Goal: Task Accomplishment & Management: Manage account settings

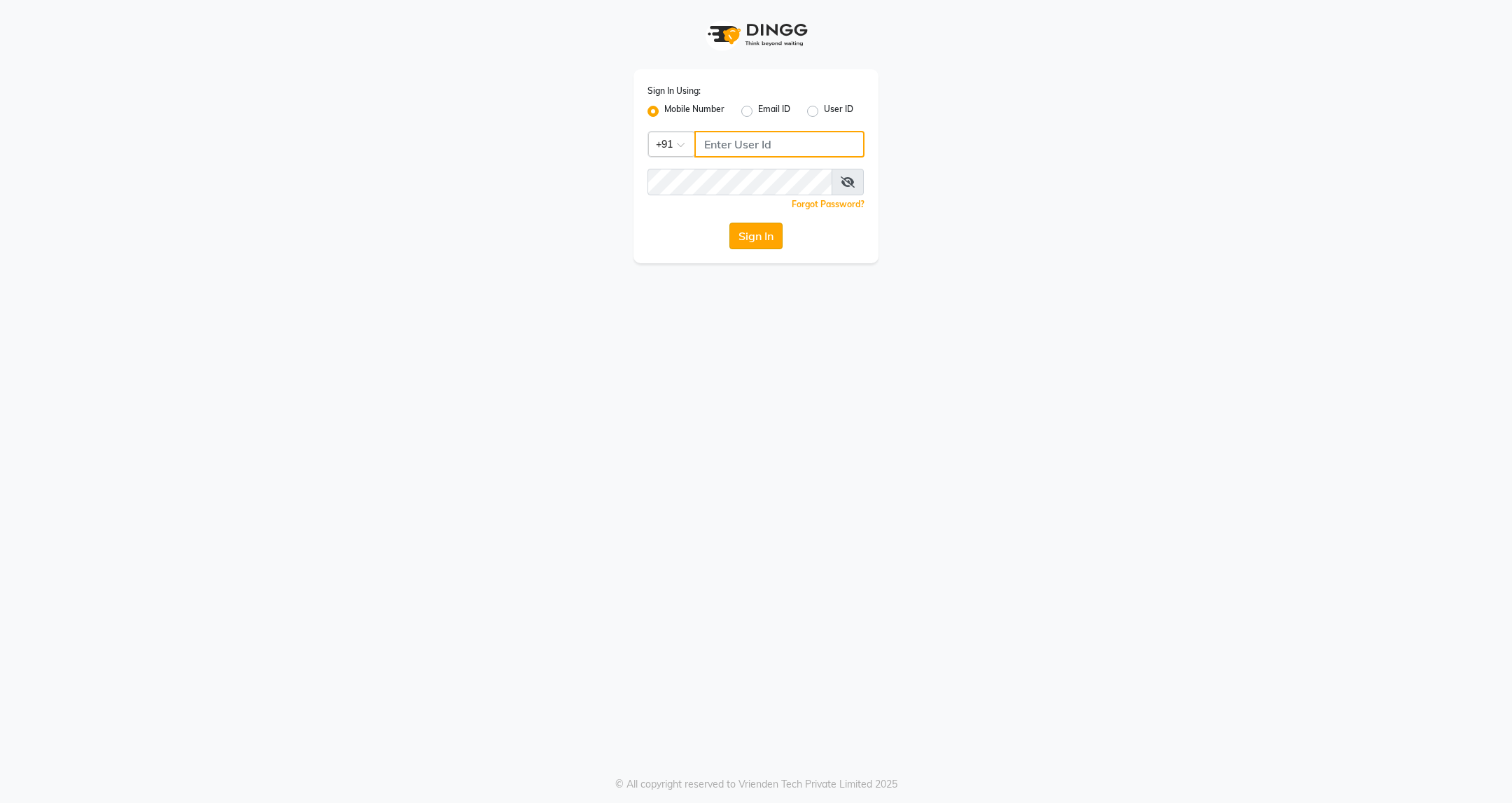
type input "9607793777"
click at [780, 233] on button "Sign In" at bounding box center [756, 235] width 53 height 27
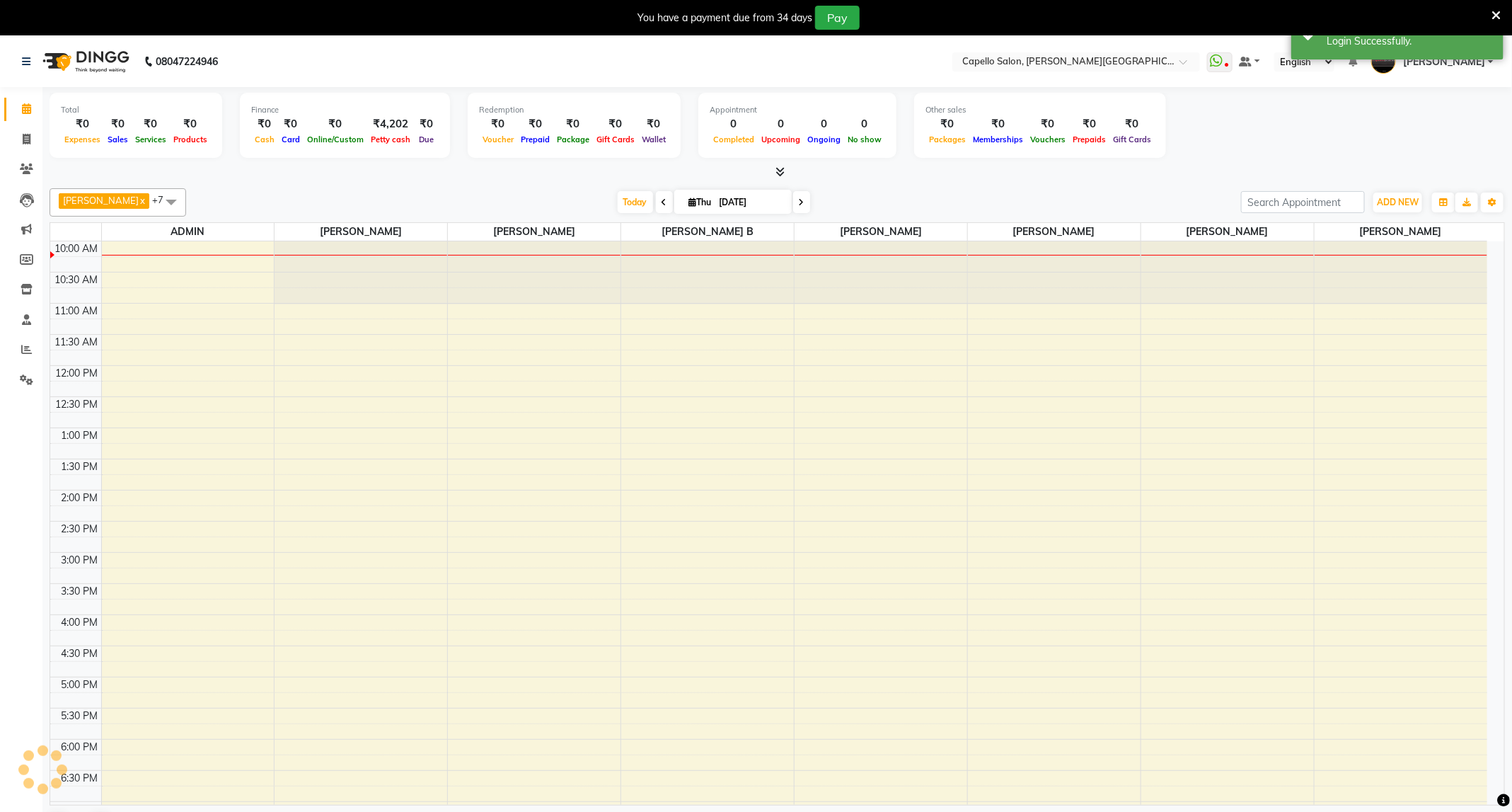
select select "en"
click at [1391, 198] on span "ADD NEW" at bounding box center [1397, 202] width 41 height 11
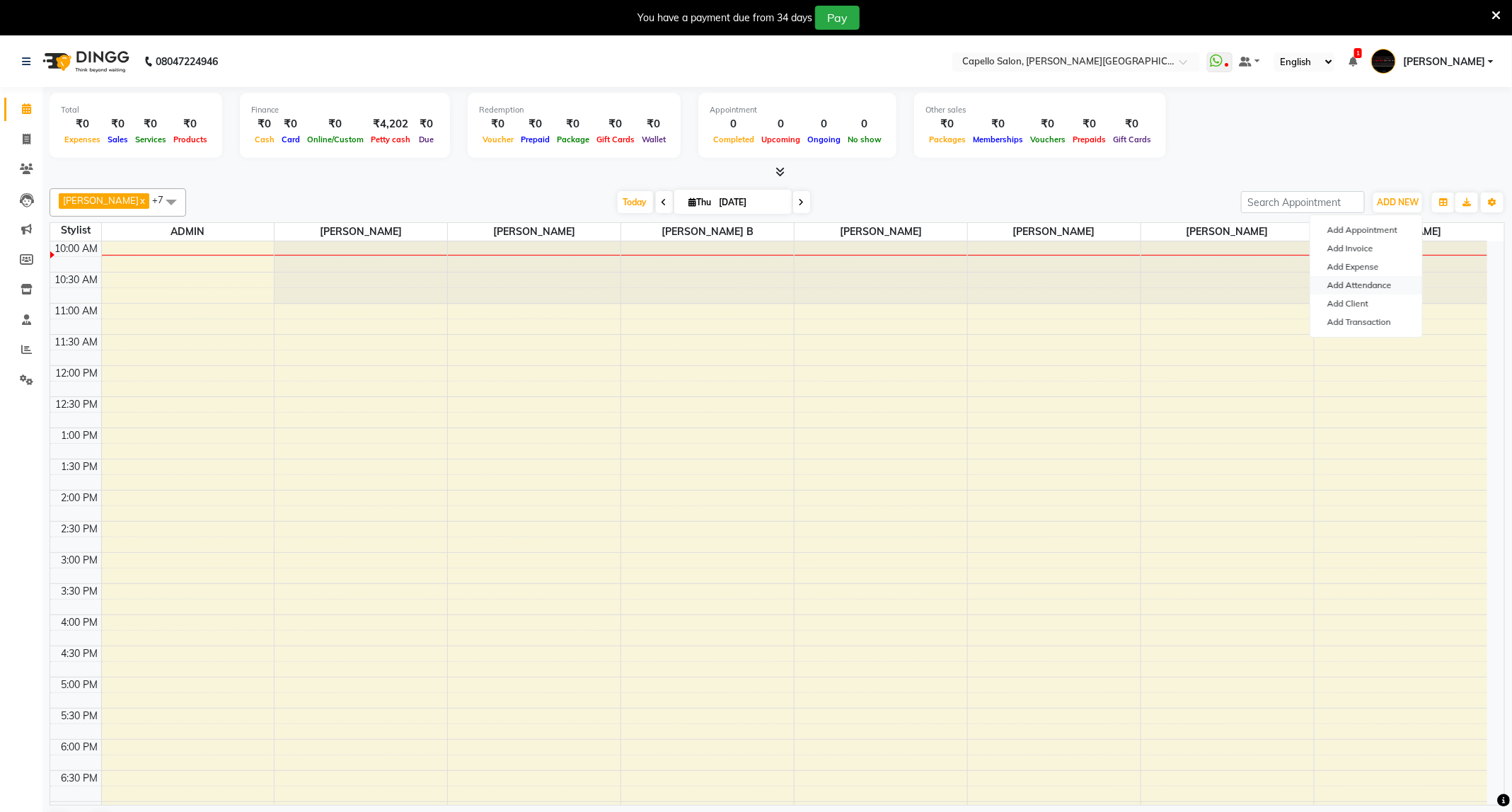
click at [1399, 281] on link "Add Attendance" at bounding box center [1367, 284] width 112 height 18
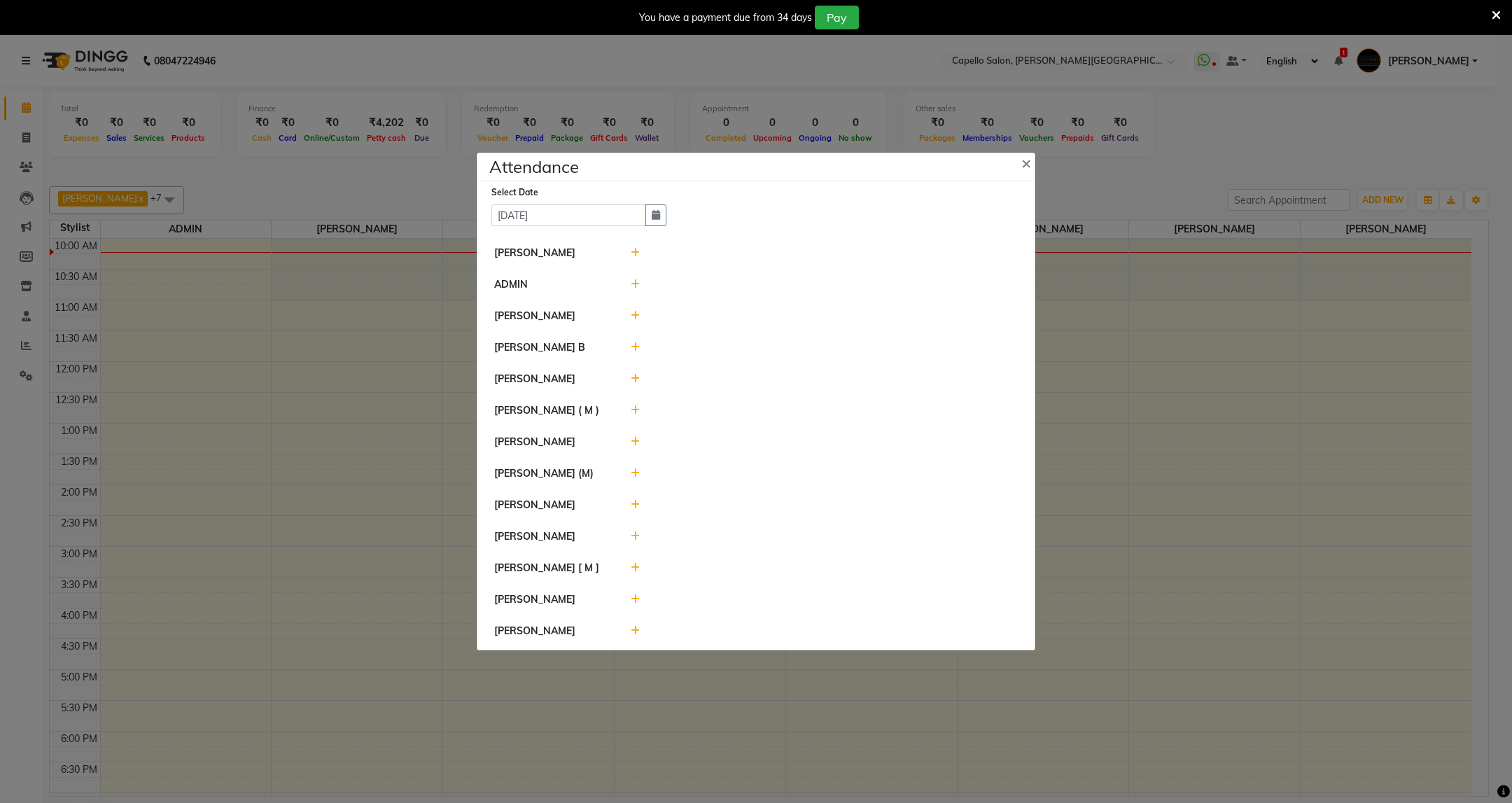
click at [636, 250] on icon at bounding box center [635, 253] width 9 height 10
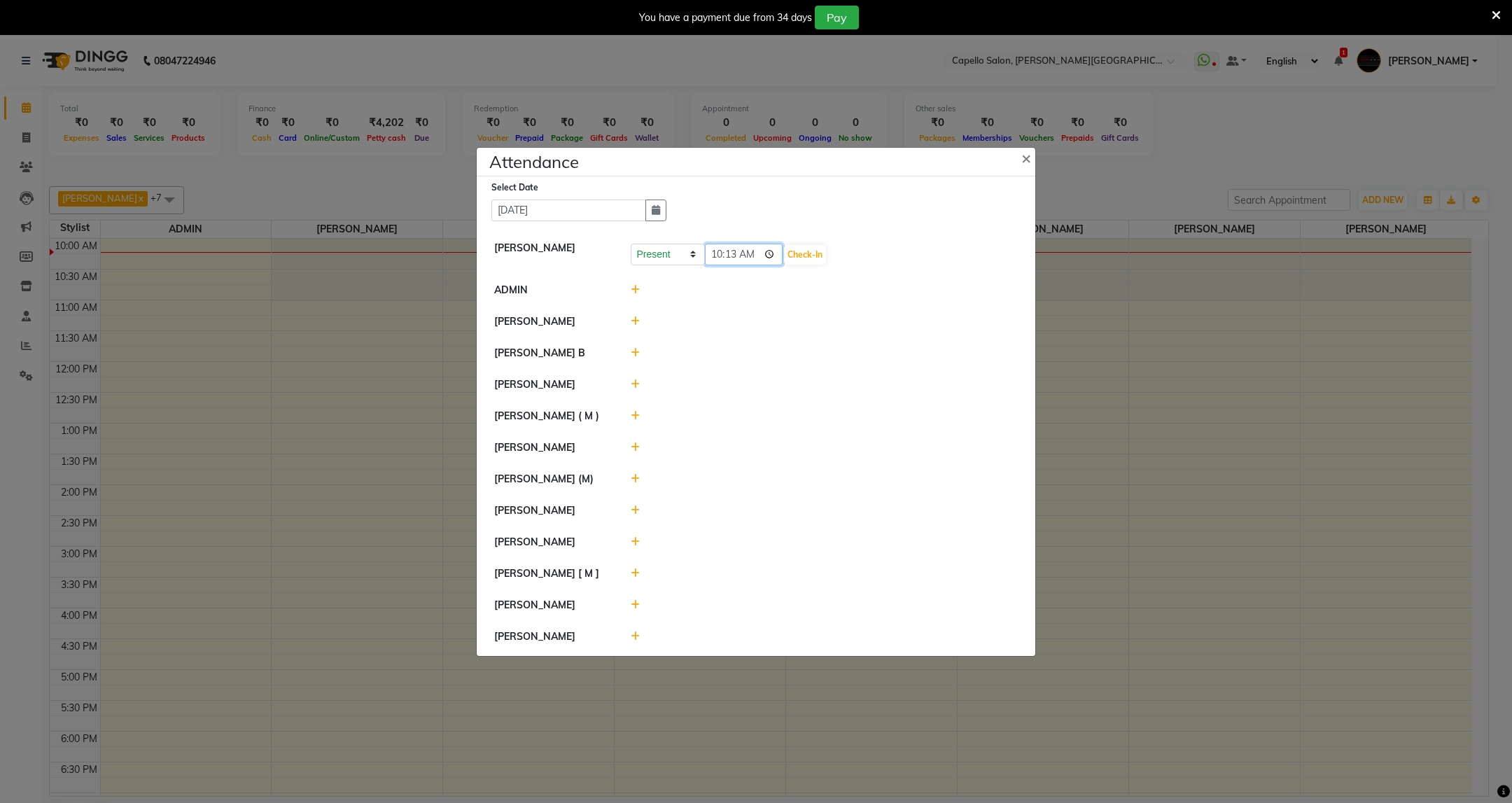
click at [733, 252] on input "10:13" at bounding box center [744, 255] width 78 height 22
type input "10:10"
click at [815, 253] on button "Check-In" at bounding box center [805, 255] width 42 height 19
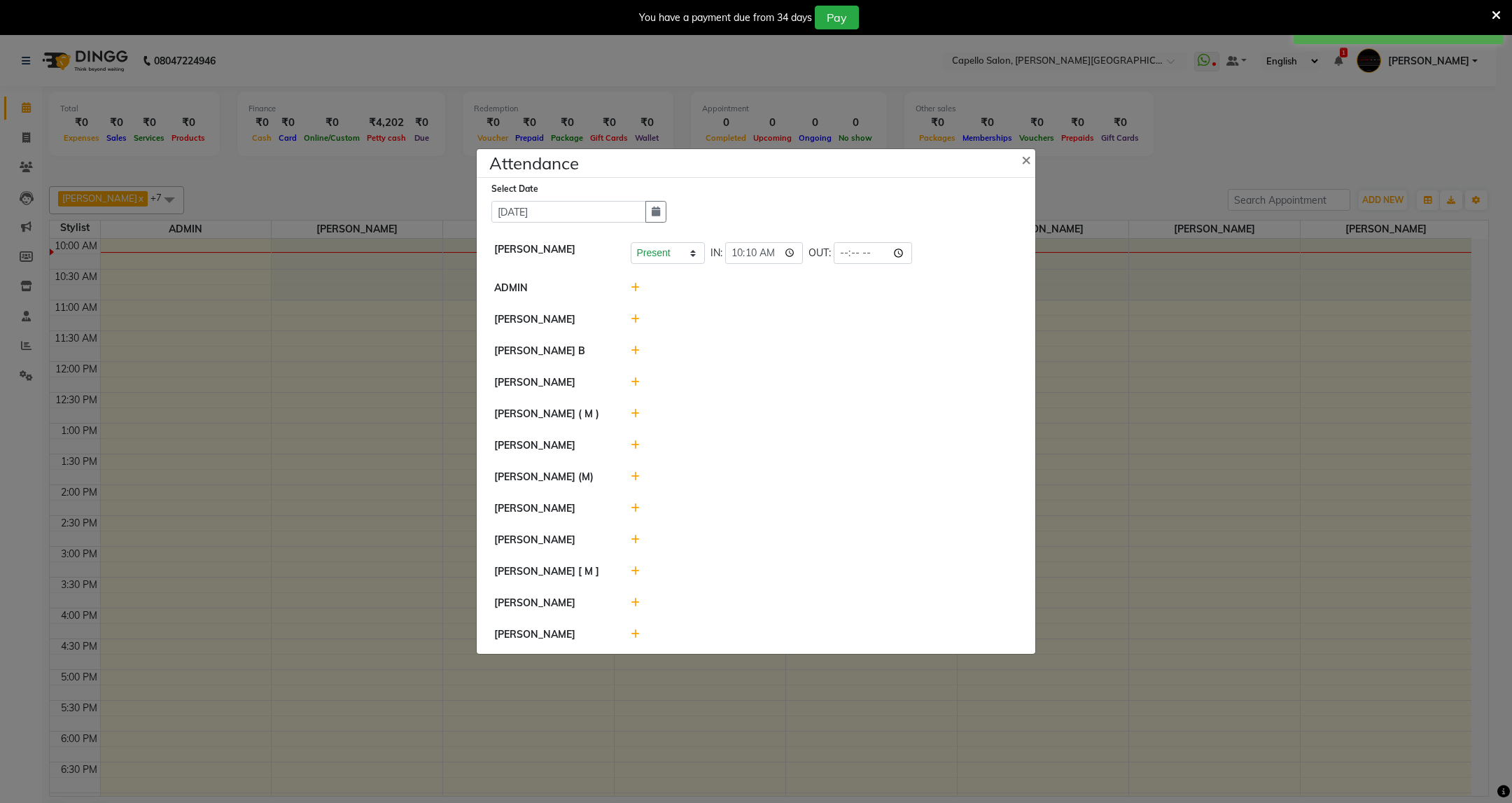
click at [634, 412] on icon at bounding box center [635, 414] width 9 height 10
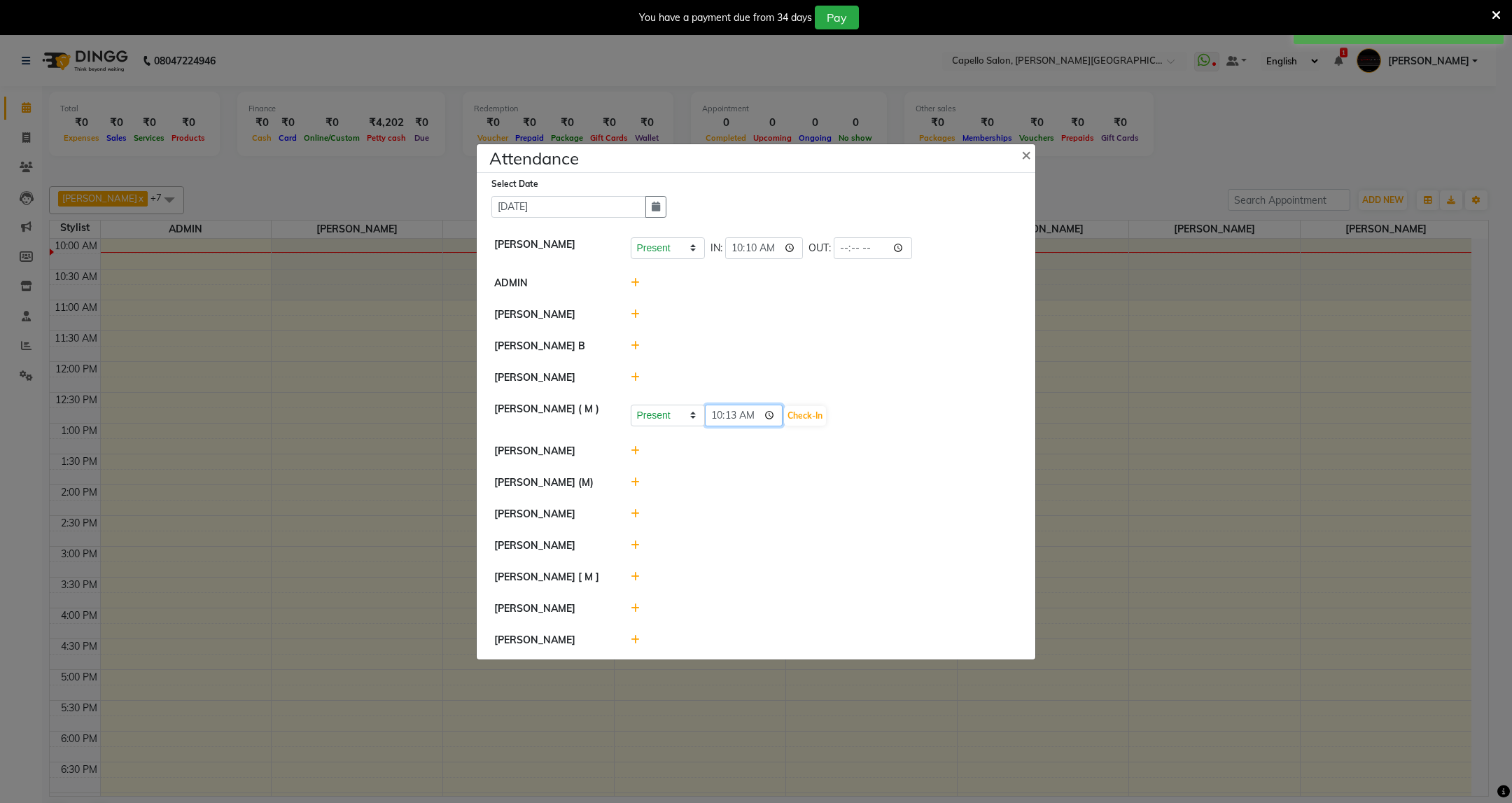
click at [731, 417] on input "10:13" at bounding box center [744, 415] width 78 height 22
type input "10:10"
click at [823, 417] on button "Check-In" at bounding box center [805, 415] width 42 height 19
